Goal: Task Accomplishment & Management: Manage account settings

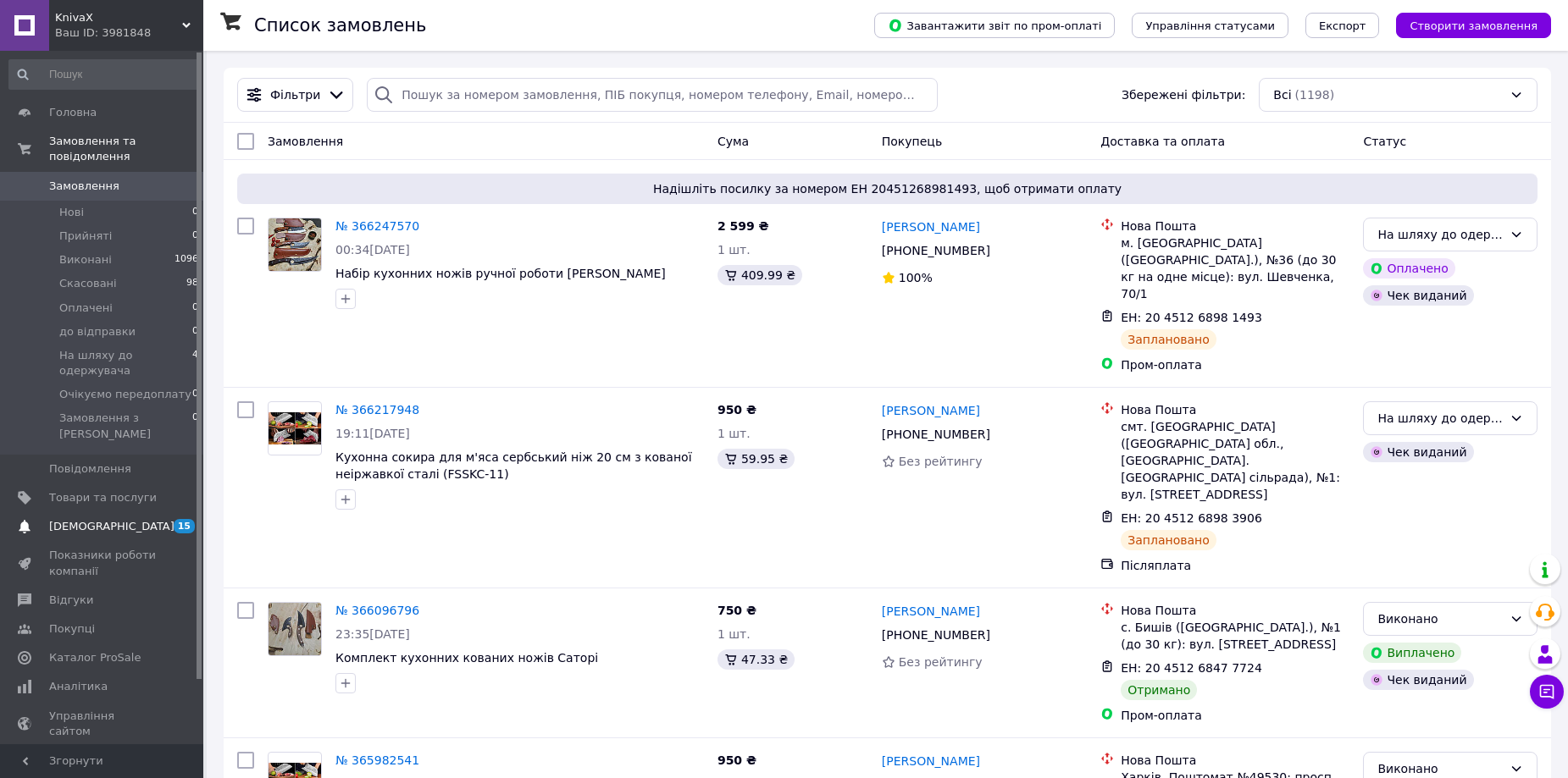
click at [94, 519] on span "[DEMOGRAPHIC_DATA]" at bounding box center [112, 527] width 126 height 16
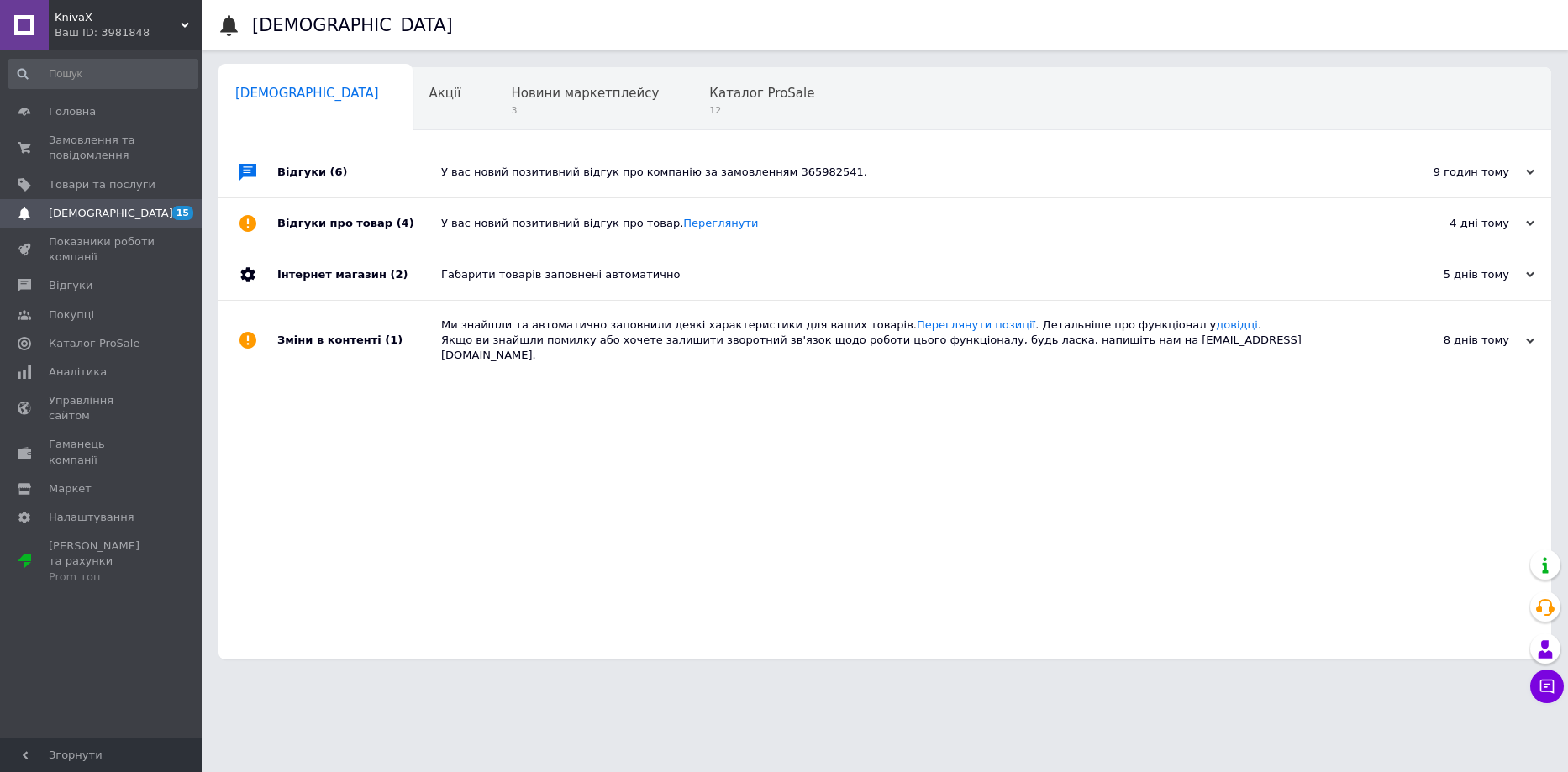
click at [779, 173] on div "У вас новий позитивний відгук про компанію за замовленням 365982541." at bounding box center [903, 172] width 925 height 15
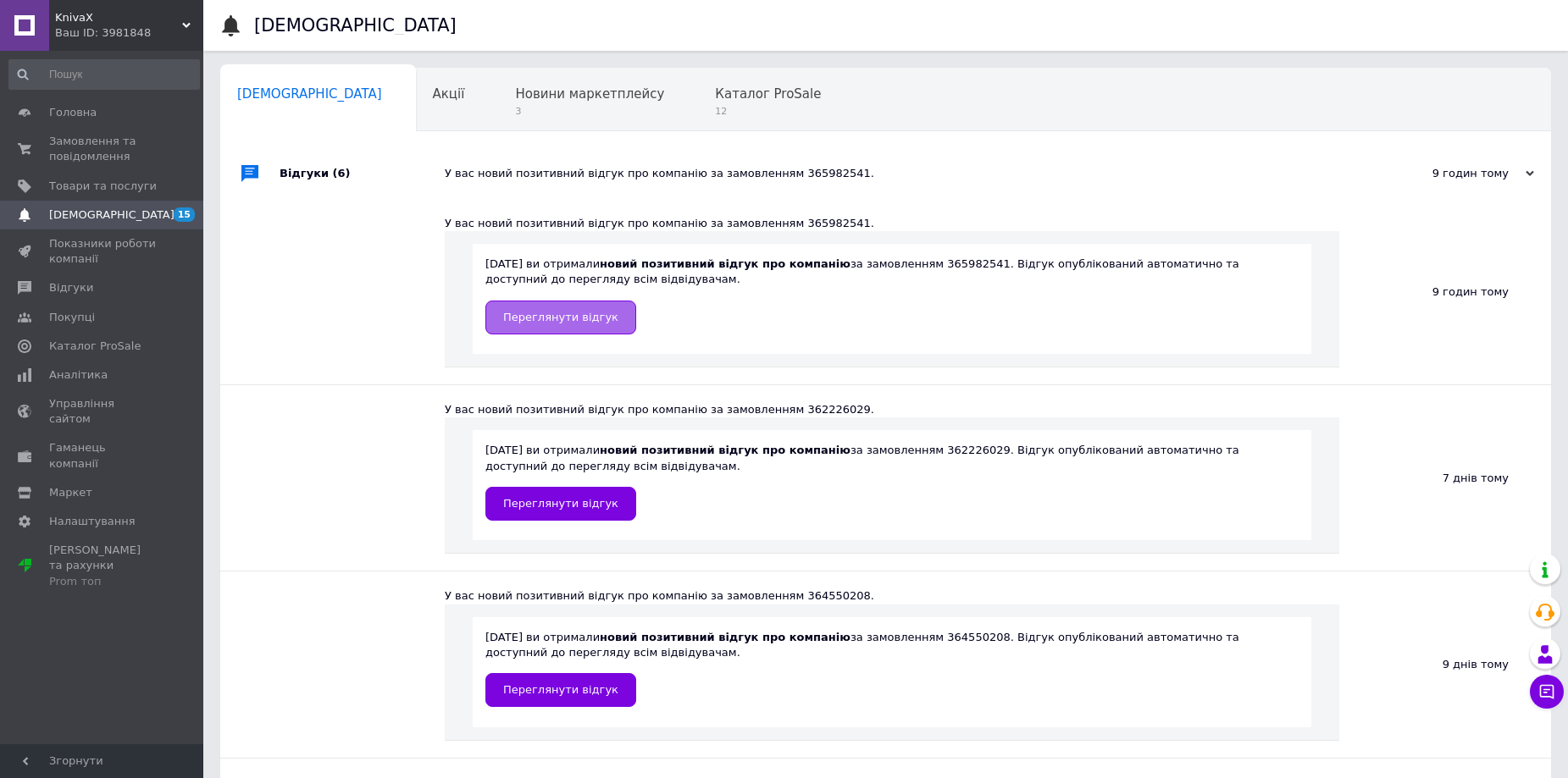
click at [550, 320] on span "Переглянути відгук" at bounding box center [560, 317] width 115 height 13
click at [97, 148] on span "Замовлення та повідомлення" at bounding box center [103, 149] width 107 height 30
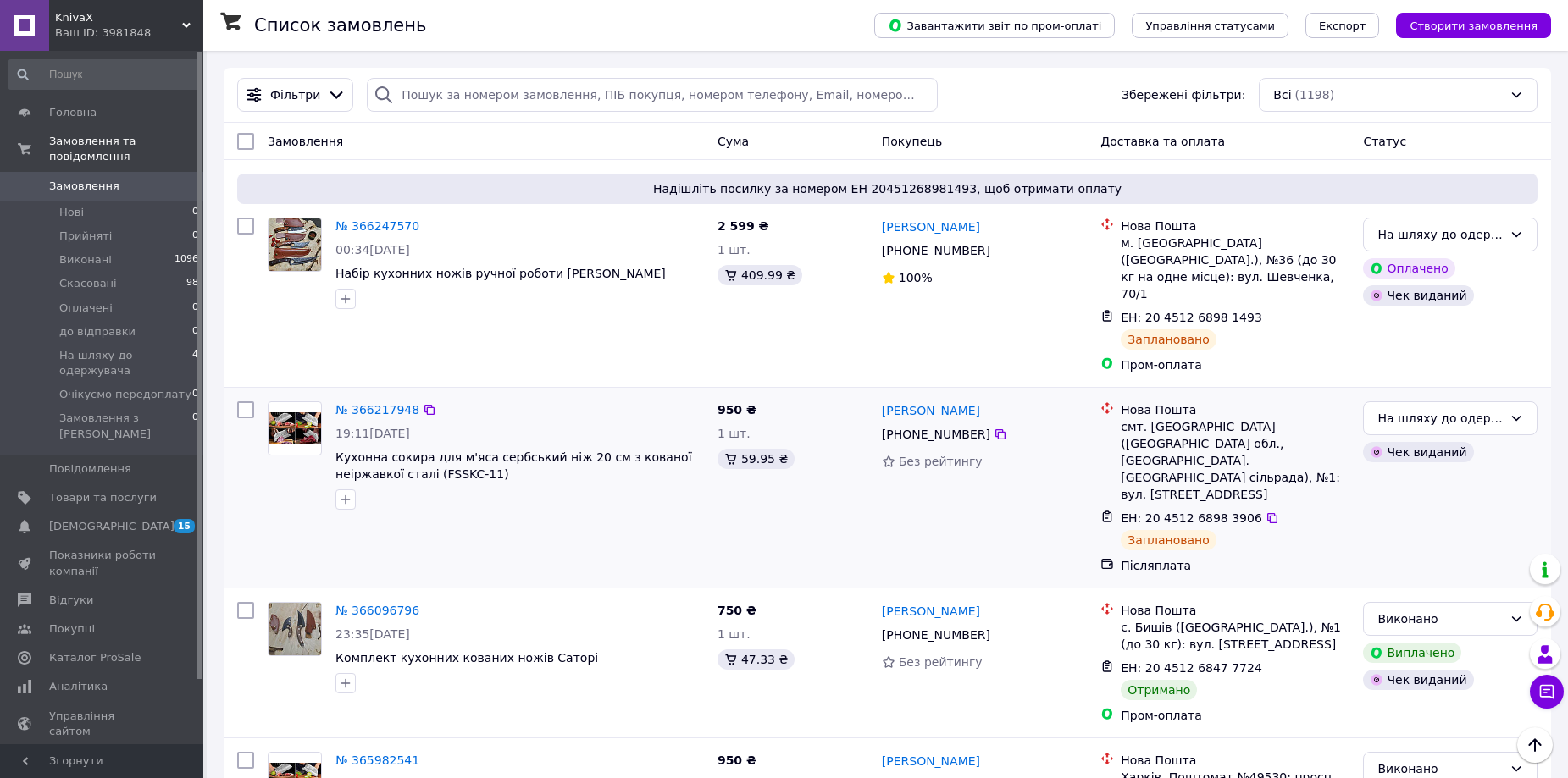
scroll to position [84, 0]
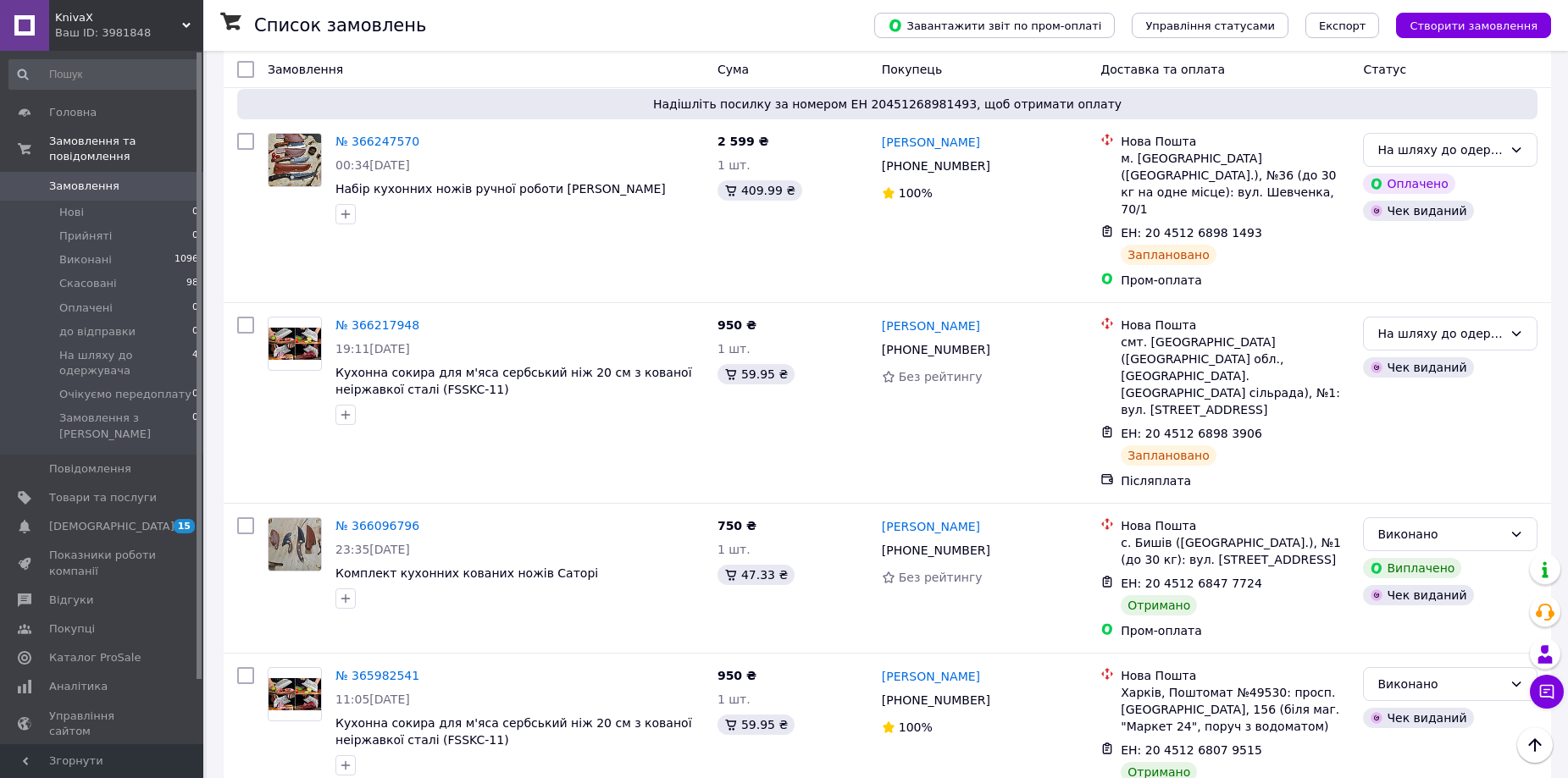
click at [86, 519] on span "[DEMOGRAPHIC_DATA]" at bounding box center [112, 527] width 126 height 16
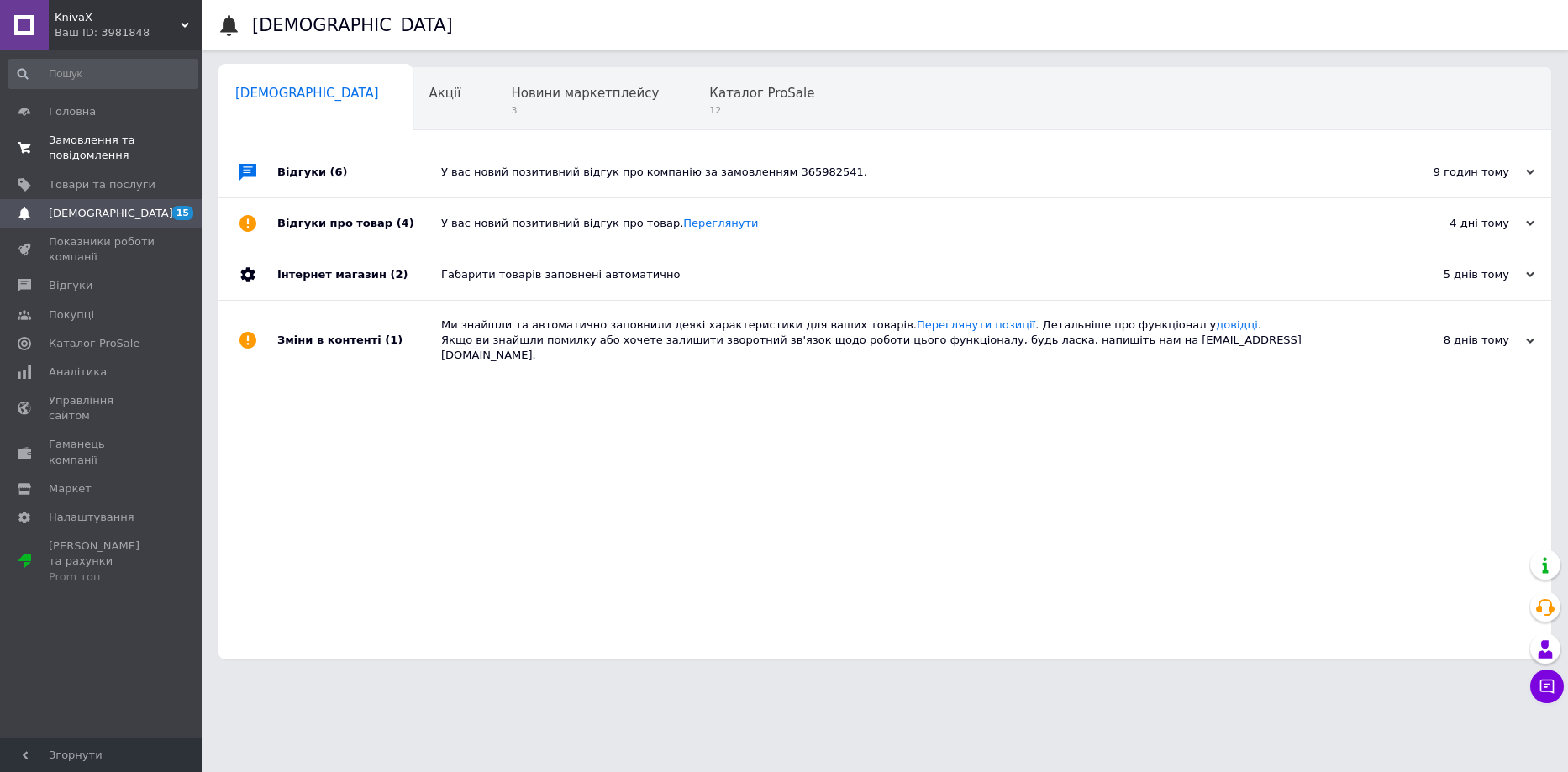
click at [68, 147] on span "Замовлення та повідомлення" at bounding box center [102, 147] width 107 height 30
